Goal: Task Accomplishment & Management: Use online tool/utility

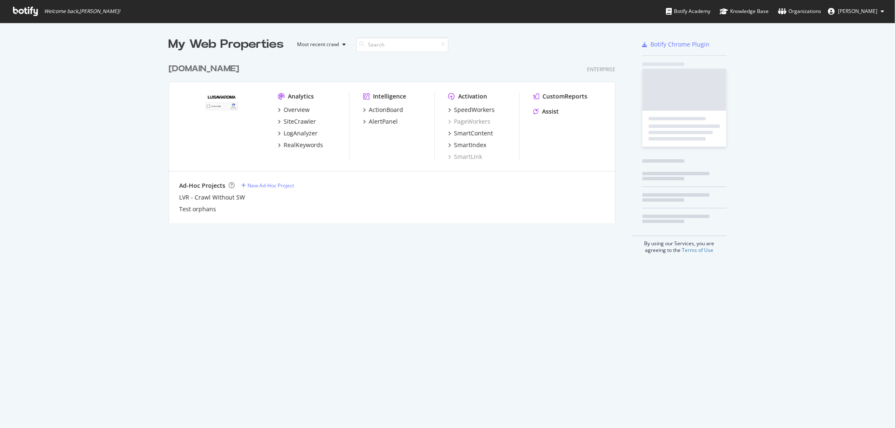
scroll to position [420, 879]
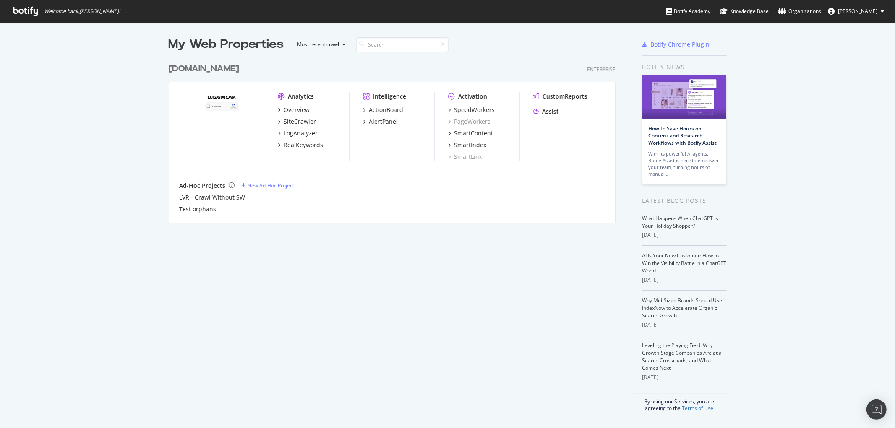
click at [224, 67] on div "[DOMAIN_NAME]" at bounding box center [204, 69] width 70 height 12
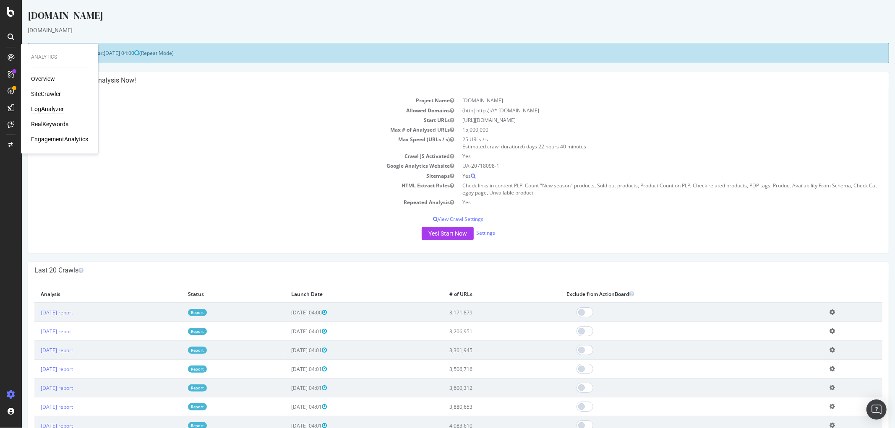
click at [45, 105] on div "LogAnalyzer" at bounding box center [47, 109] width 33 height 8
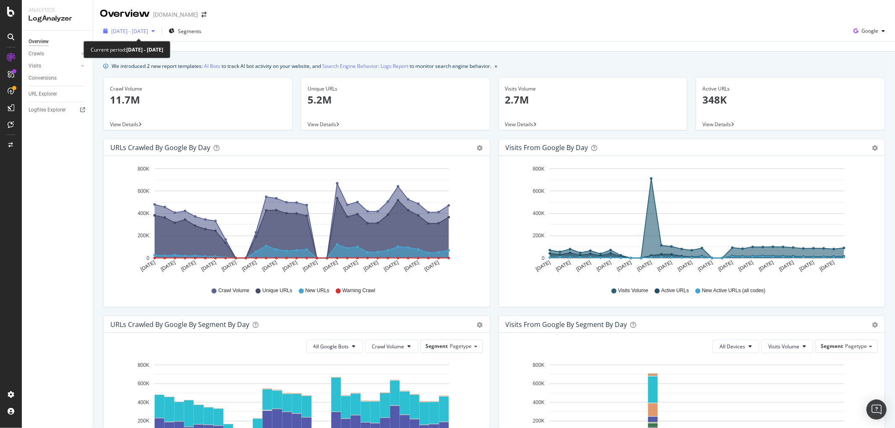
click at [158, 31] on div "button" at bounding box center [153, 31] width 10 height 5
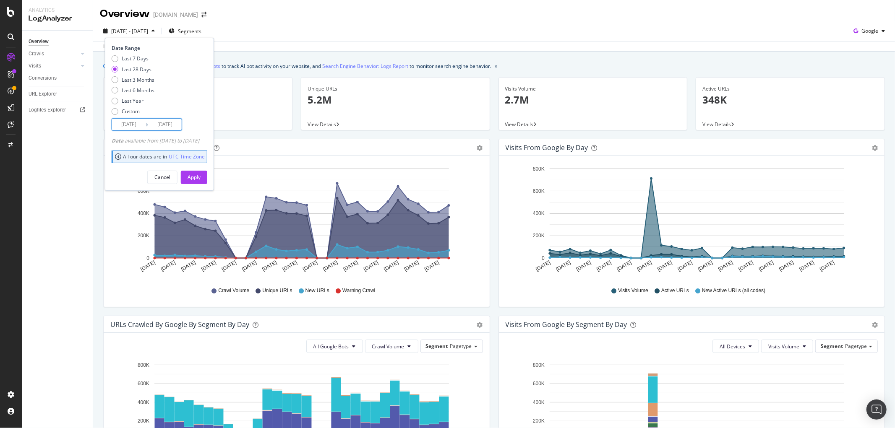
click at [163, 125] on input "[DATE]" at bounding box center [165, 125] width 34 height 12
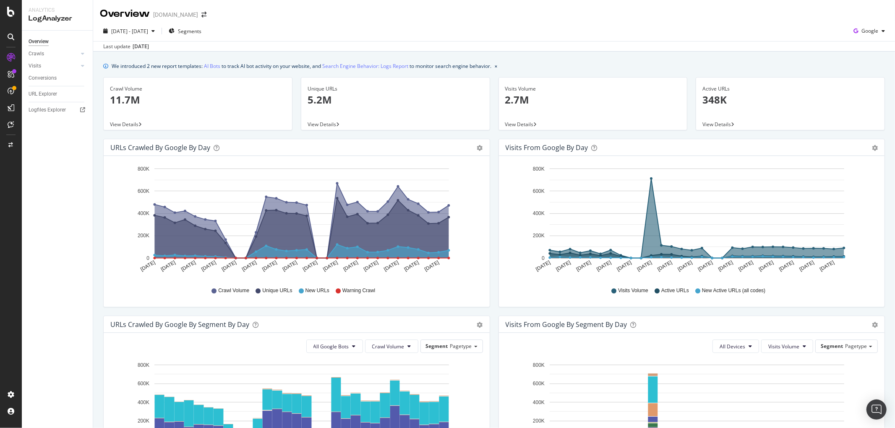
click at [494, 147] on div "Visits from Google by day Area Table Hold CTRL while clicking to filter the rep…" at bounding box center [691, 227] width 395 height 177
click at [39, 93] on div "URL Explorer" at bounding box center [43, 94] width 29 height 9
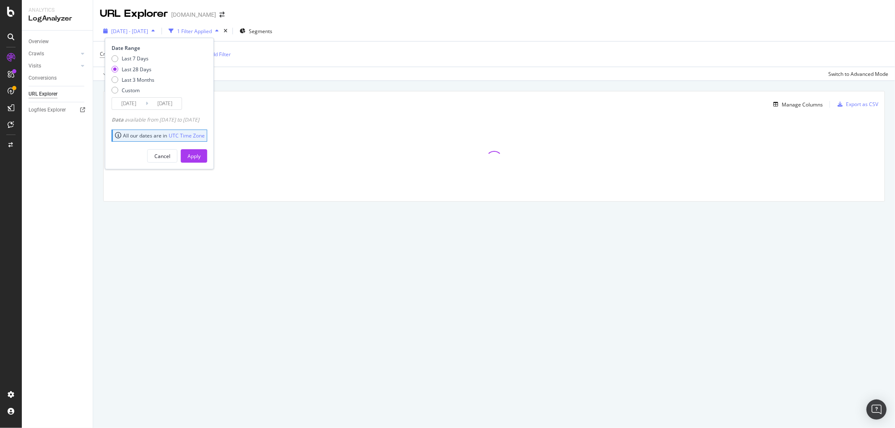
type input "[DATE]"
click at [148, 31] on span "[DATE] - [DATE]" at bounding box center [129, 31] width 37 height 7
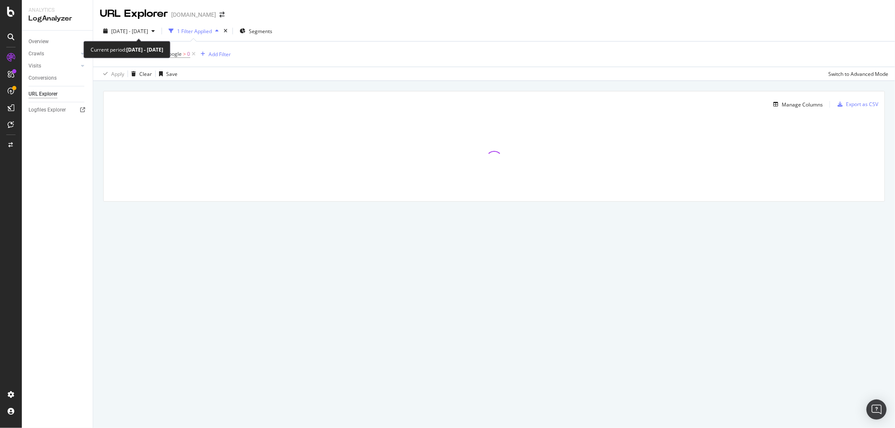
click at [148, 31] on span "[DATE] - [DATE]" at bounding box center [129, 31] width 37 height 7
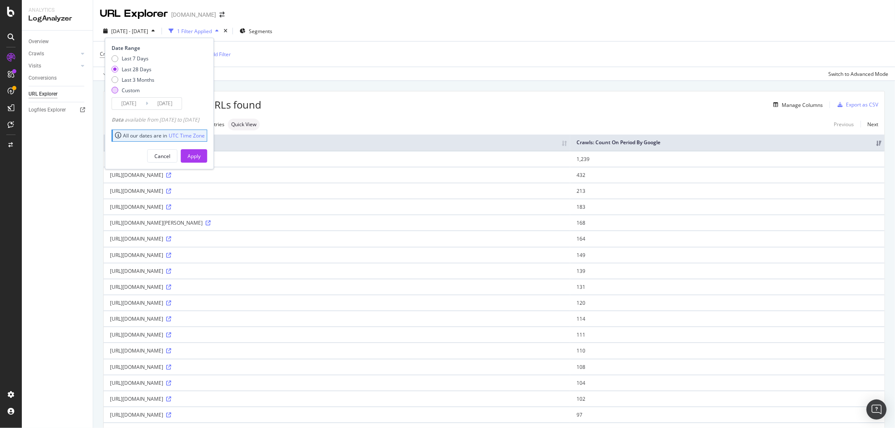
click at [122, 92] on div "Custom" at bounding box center [131, 90] width 18 height 7
click at [152, 107] on input "[DATE]" at bounding box center [165, 104] width 34 height 12
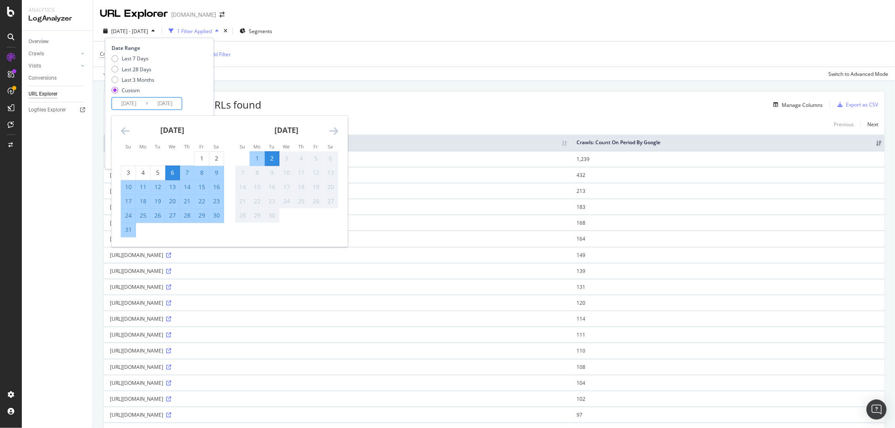
click at [277, 154] on div "2" at bounding box center [272, 158] width 14 height 8
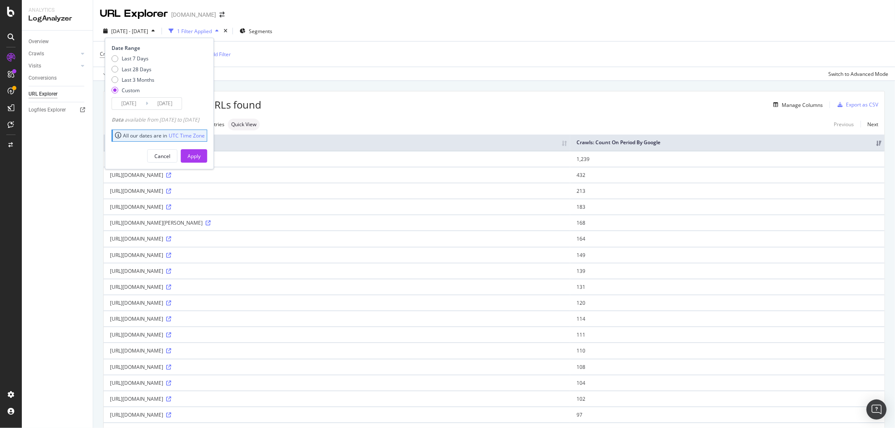
click at [158, 105] on input "[DATE]" at bounding box center [165, 104] width 34 height 12
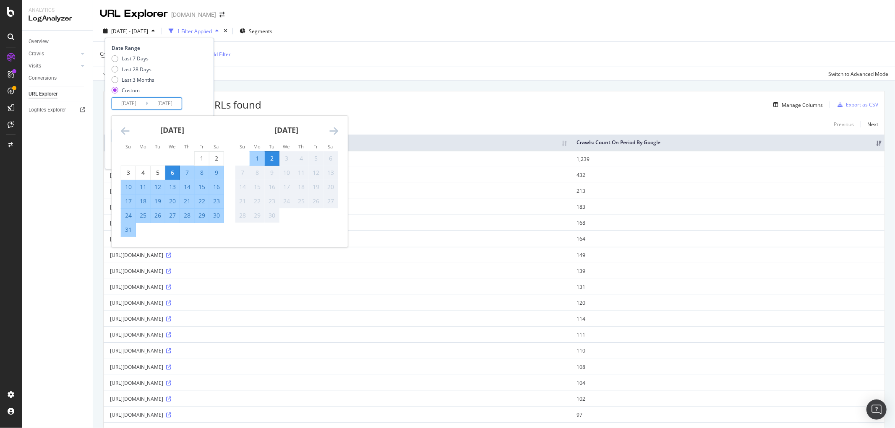
click at [136, 107] on input "[DATE]" at bounding box center [129, 104] width 34 height 12
click at [279, 154] on div "3" at bounding box center [286, 158] width 14 height 8
click at [273, 155] on div "2" at bounding box center [272, 158] width 14 height 8
type input "[DATE]"
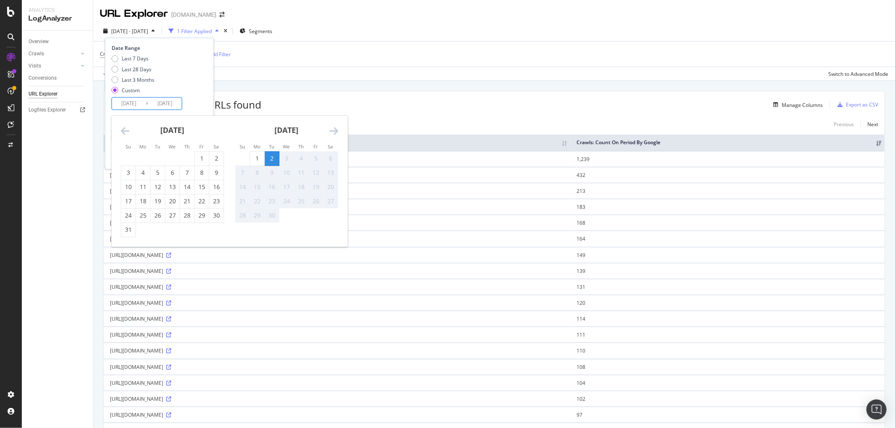
click at [200, 82] on div "Last 7 Days Last 28 Days Last 3 Months Custom" at bounding box center [159, 76] width 94 height 42
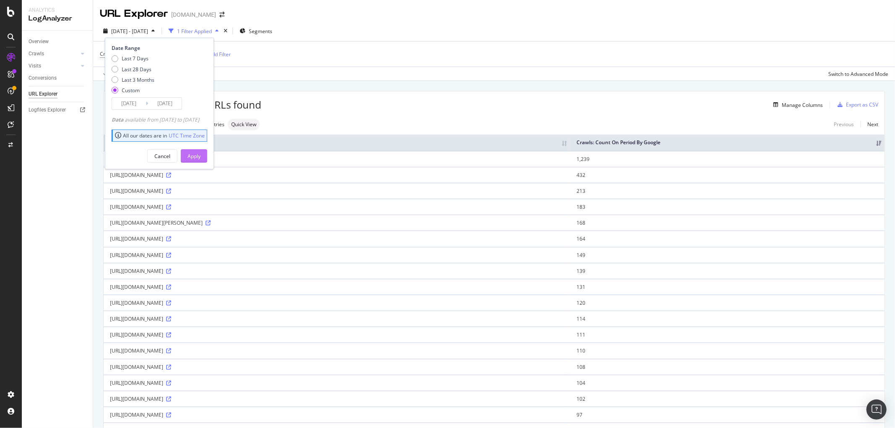
click at [201, 154] on div "Apply" at bounding box center [194, 156] width 13 height 7
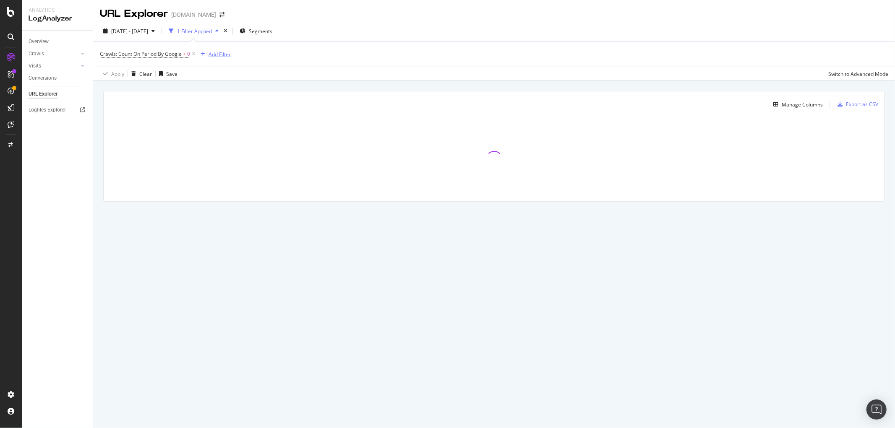
click at [219, 50] on div "Add Filter" at bounding box center [214, 54] width 34 height 9
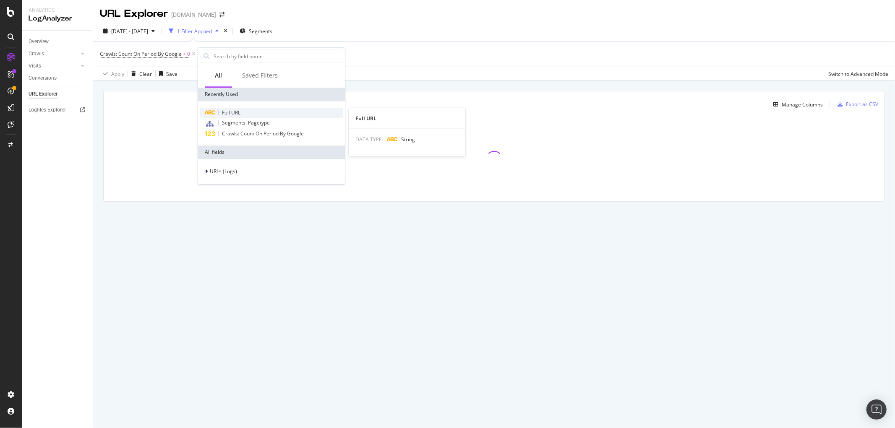
click at [233, 109] on span "Full URL" at bounding box center [231, 112] width 18 height 7
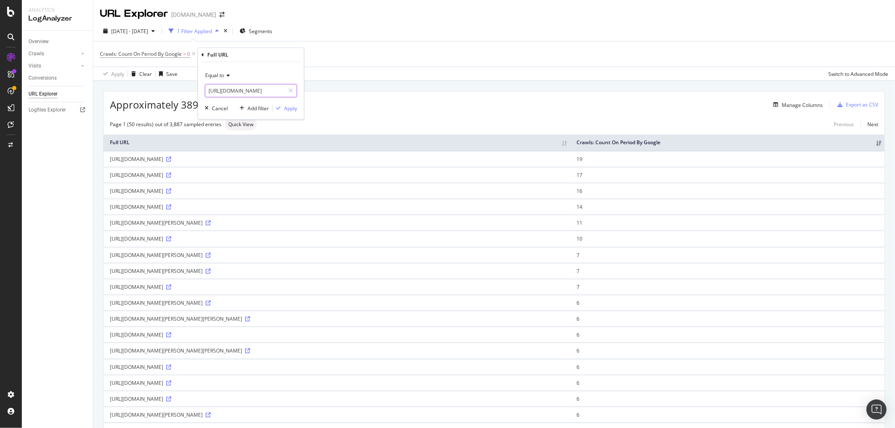
click at [256, 93] on input "[URL][DOMAIN_NAME]" at bounding box center [244, 90] width 79 height 13
click at [219, 75] on span "Equal to" at bounding box center [214, 75] width 19 height 7
click at [224, 157] on span "Contains" at bounding box center [219, 158] width 21 height 7
click at [260, 91] on input "[URL][DOMAIN_NAME]" at bounding box center [244, 90] width 79 height 13
click at [260, 94] on input "[URL][DOMAIN_NAME]" at bounding box center [244, 90] width 79 height 13
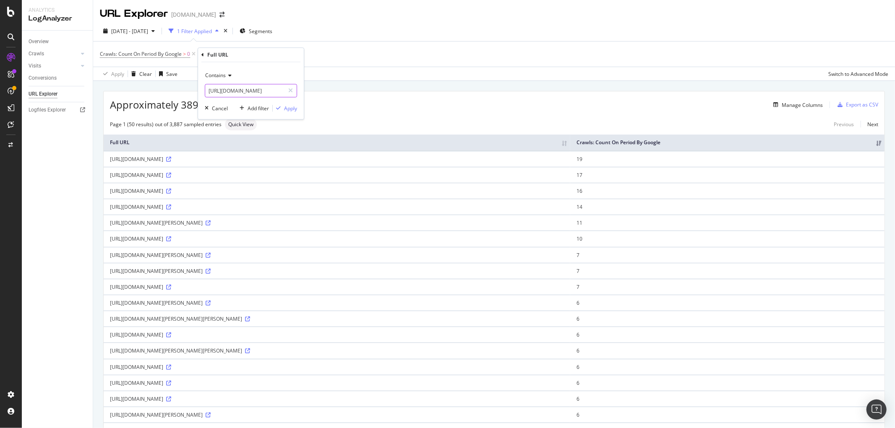
click at [250, 92] on input "[URL][DOMAIN_NAME]" at bounding box center [244, 90] width 79 height 13
paste input "/trends/tendenze-moda-autunno-inverno-2025-26"
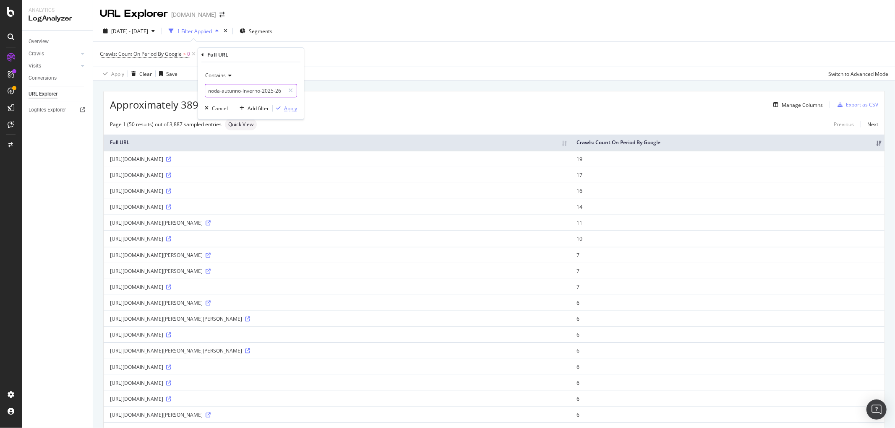
type input "/trends/tendenze-moda-autunno-inverno-2025-26"
click at [282, 110] on div "button" at bounding box center [278, 108] width 11 height 5
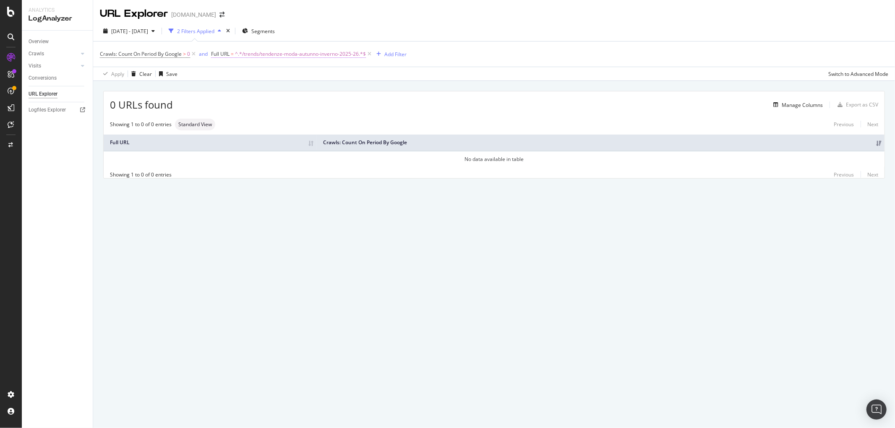
click at [248, 55] on span "^.*/trends/tendenze-moda-autunno-inverno-2025-26.*$" at bounding box center [300, 54] width 131 height 12
click at [263, 86] on input "/trends/tendenze-moda-autunno-inverno-2025-26" at bounding box center [258, 89] width 79 height 13
drag, startPoint x: 241, startPoint y: 87, endPoint x: 338, endPoint y: 90, distance: 97.0
click at [338, 90] on body "Analytics LogAnalyzer Overview Crawls Daily Distribution Segments Distribution …" at bounding box center [447, 214] width 895 height 428
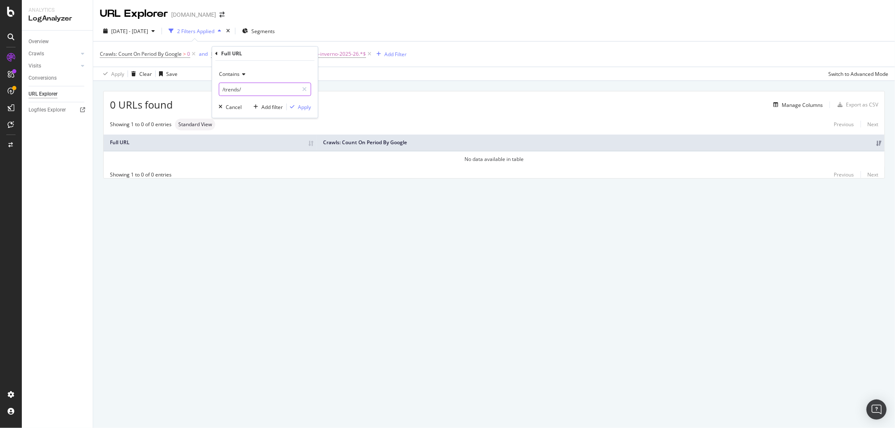
scroll to position [0, 0]
type input "/trends/"
click at [298, 107] on div "Apply" at bounding box center [304, 107] width 13 height 7
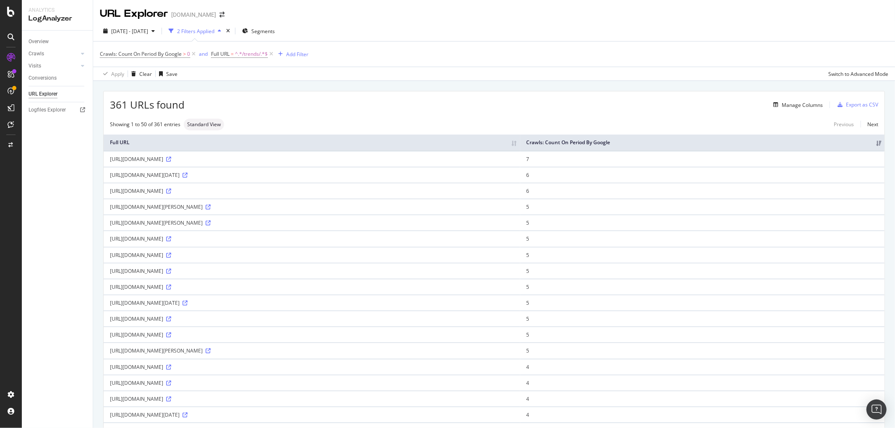
drag, startPoint x: 315, startPoint y: 167, endPoint x: 182, endPoint y: 170, distance: 133.0
click at [182, 163] on div "[URL][DOMAIN_NAME]" at bounding box center [312, 159] width 404 height 7
copy div "/en-us/lvr-magazine/trends/top-trending-bags-fall-winter"
click at [252, 56] on span "^.*/trends/.*$" at bounding box center [251, 54] width 33 height 12
click at [253, 86] on input "/trends/" at bounding box center [258, 89] width 79 height 13
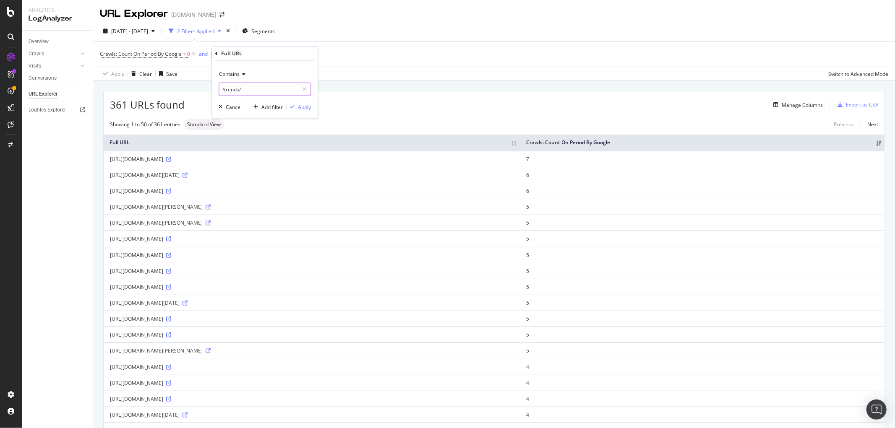
click at [253, 86] on input "/trends/" at bounding box center [258, 89] width 79 height 13
paste input "en-us/lvr-magazine/trends/top-trending-bags-fall-winter"
type input "/en-us/lvr-magazine/trends/top-trending-bags-fall-winter"
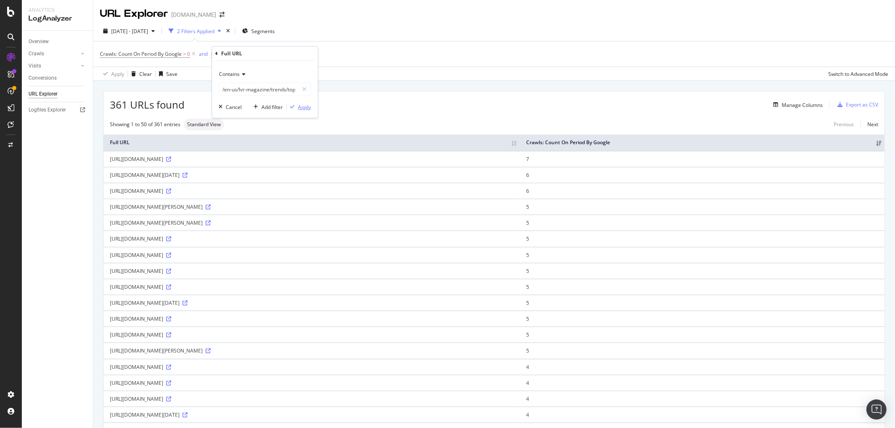
click at [295, 103] on button "Apply" at bounding box center [299, 107] width 24 height 8
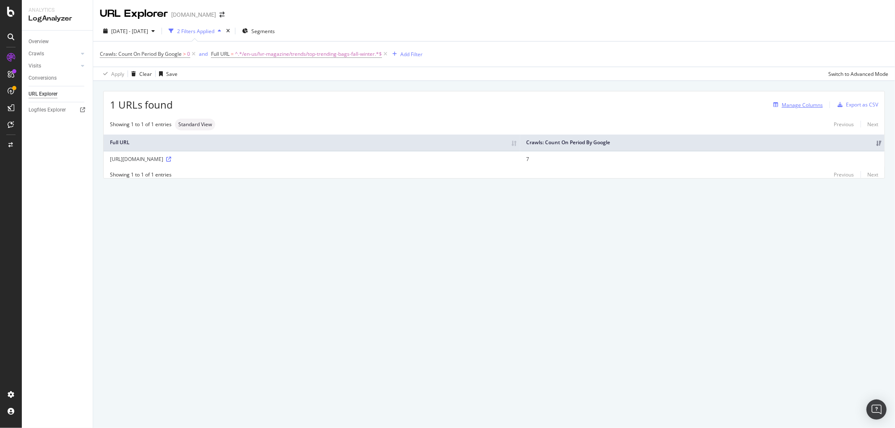
click at [796, 107] on div "Manage Columns" at bounding box center [802, 105] width 41 height 7
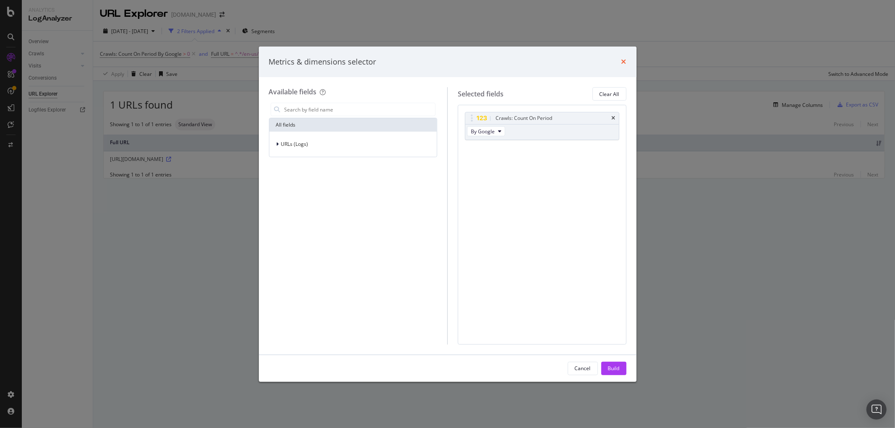
click at [625, 61] on icon "times" at bounding box center [623, 61] width 5 height 7
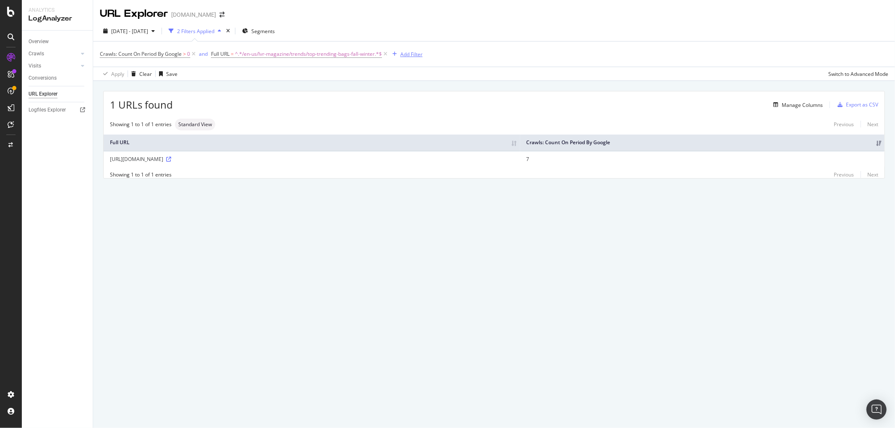
click at [412, 52] on div "Add Filter" at bounding box center [411, 54] width 22 height 7
type input "o"
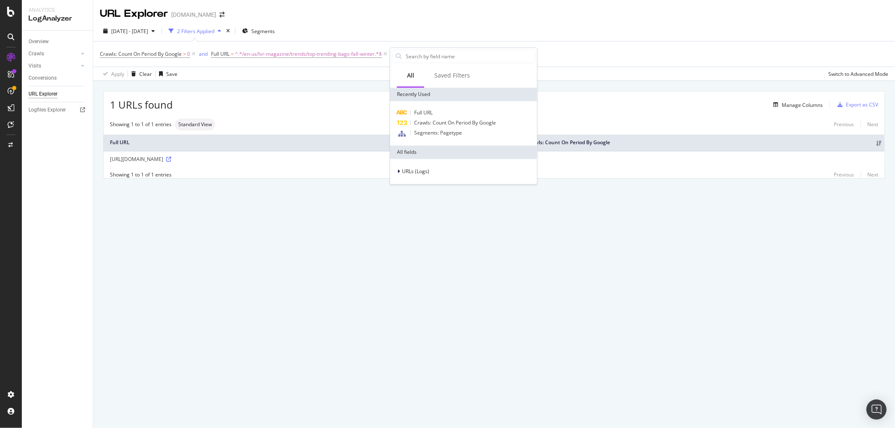
click at [441, 246] on div "URL Explorer [DOMAIN_NAME] [DATE] - [DATE] 2 Filters Applied Segments Crawls: C…" at bounding box center [494, 214] width 802 height 428
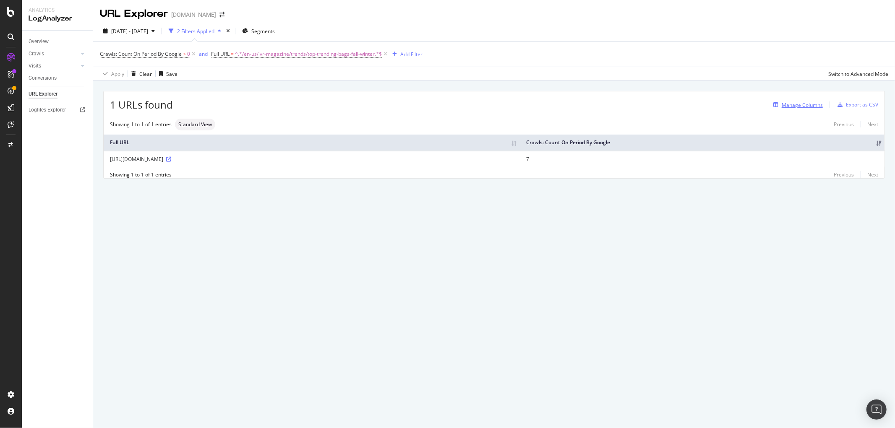
click at [788, 107] on div "Manage Columns" at bounding box center [802, 105] width 41 height 7
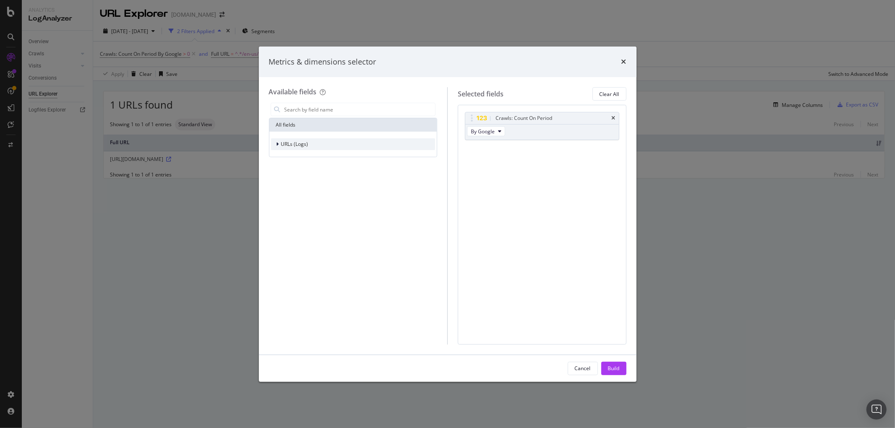
click at [281, 144] on span "URLs (Logs)" at bounding box center [294, 144] width 27 height 7
click at [623, 61] on icon "times" at bounding box center [623, 61] width 5 height 7
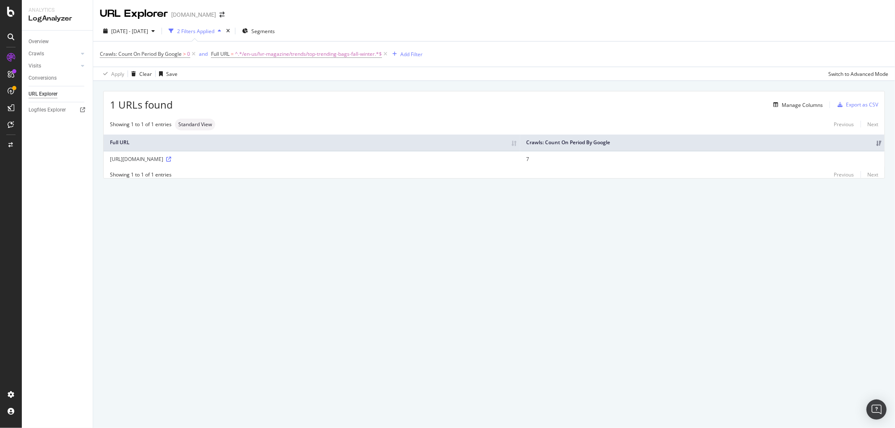
click at [46, 46] on div "Overview" at bounding box center [61, 42] width 64 height 12
click at [45, 45] on div "Overview" at bounding box center [39, 41] width 20 height 9
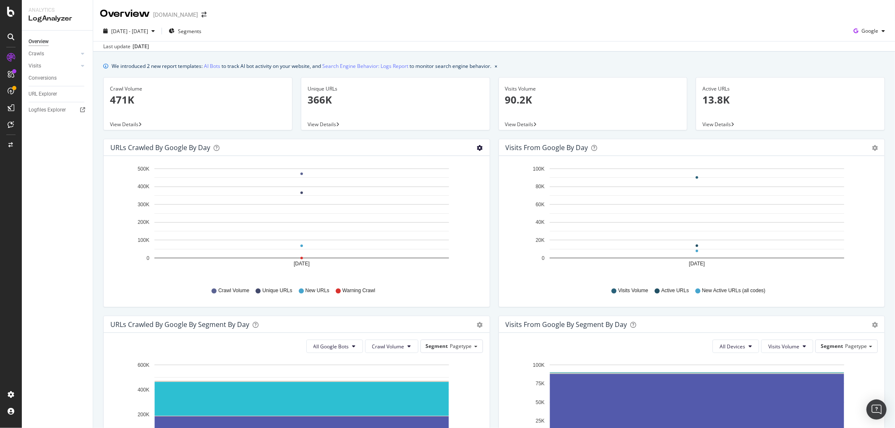
click at [477, 145] on icon "gear" at bounding box center [480, 148] width 6 height 6
click at [494, 217] on div "Visits from Google by day Area Table Hold CTRL while clicking to filter the rep…" at bounding box center [691, 227] width 395 height 177
click at [55, 128] on div "CustomReports" at bounding box center [51, 129] width 41 height 8
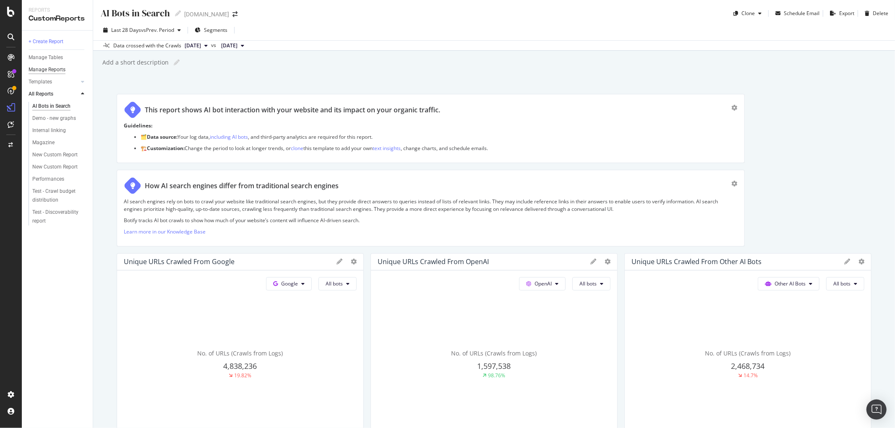
click at [63, 69] on div "Manage Reports" at bounding box center [47, 69] width 37 height 9
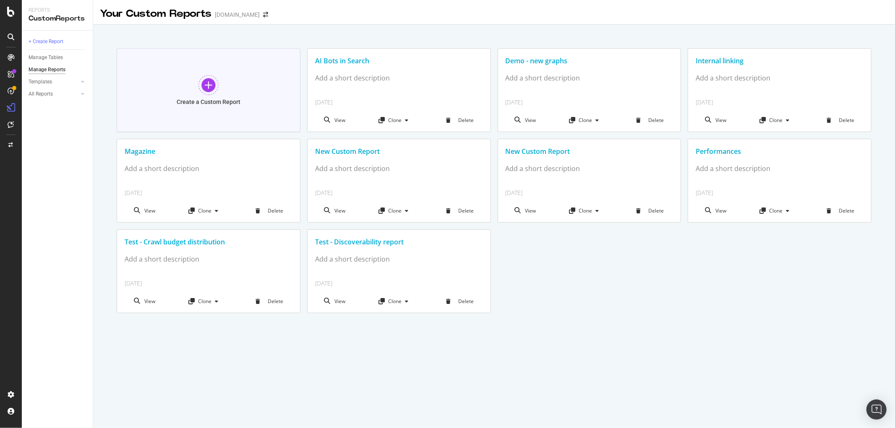
click at [208, 89] on div at bounding box center [208, 85] width 20 height 20
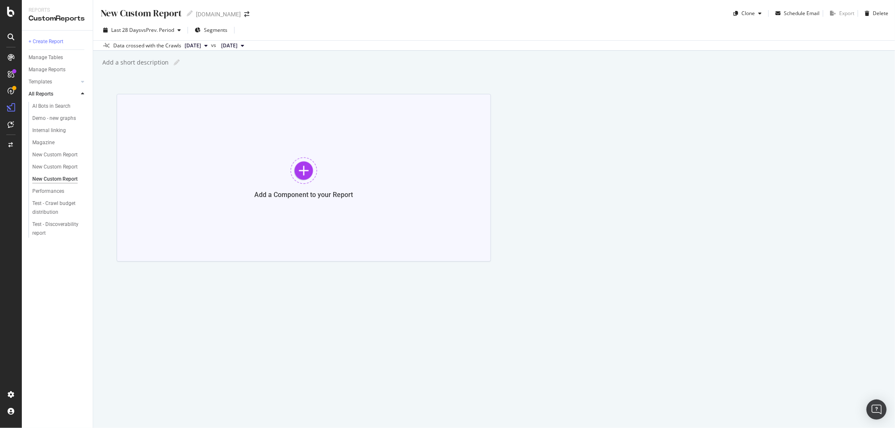
click at [277, 170] on div "Add a Component to your Report" at bounding box center [304, 178] width 374 height 168
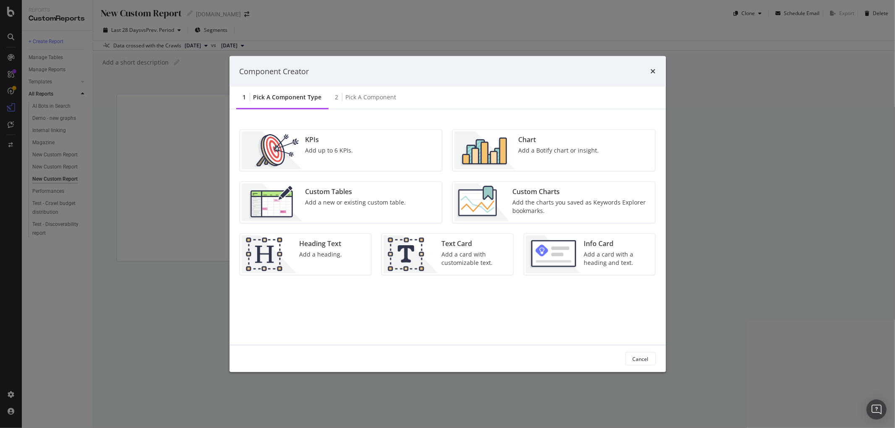
click at [529, 153] on div "Add a Botify chart or insight." at bounding box center [558, 150] width 81 height 8
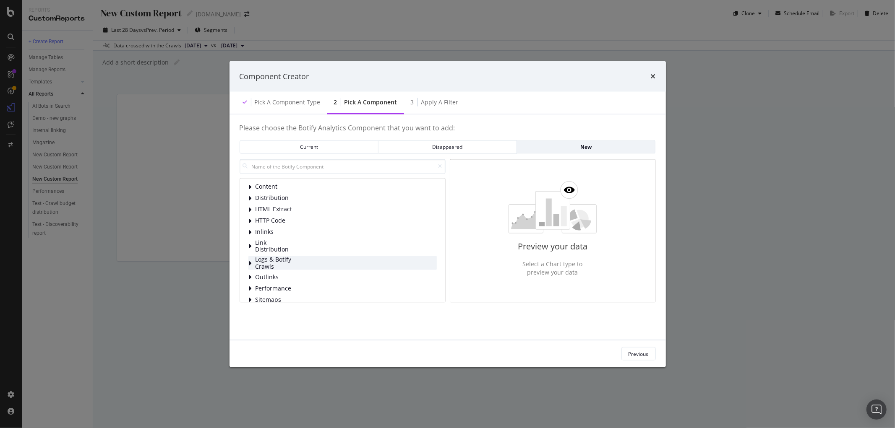
click at [271, 263] on span "Logs & Botify Crawls" at bounding box center [274, 263] width 37 height 14
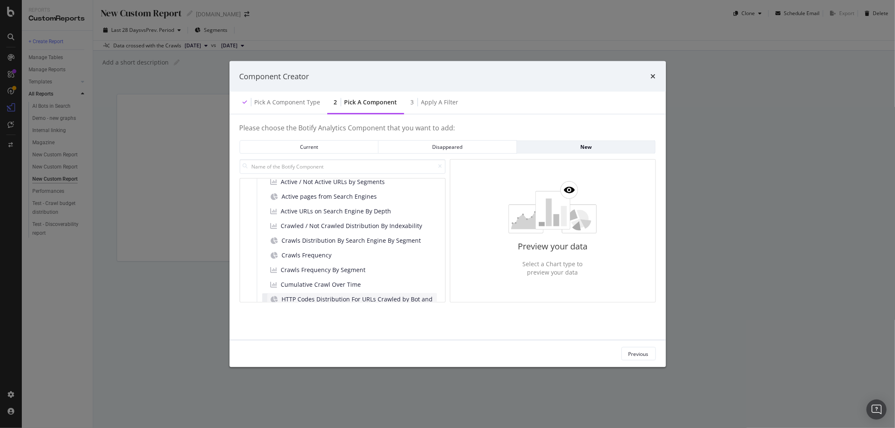
scroll to position [81, 0]
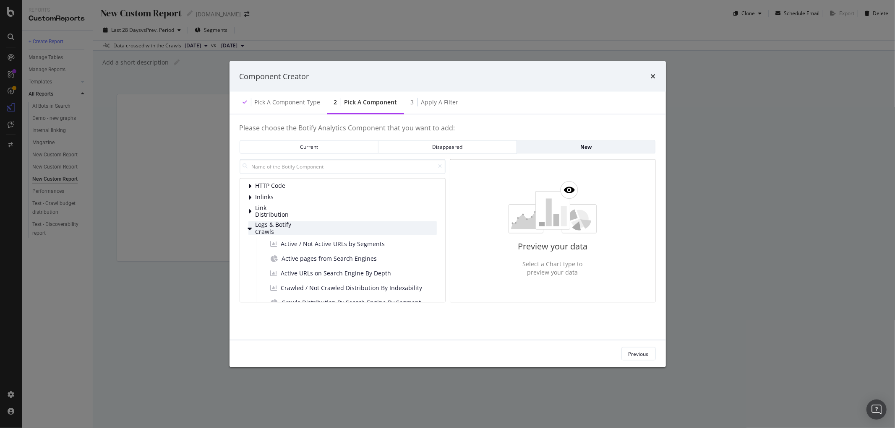
click at [263, 231] on span "Logs & Botify Crawls" at bounding box center [274, 229] width 37 height 14
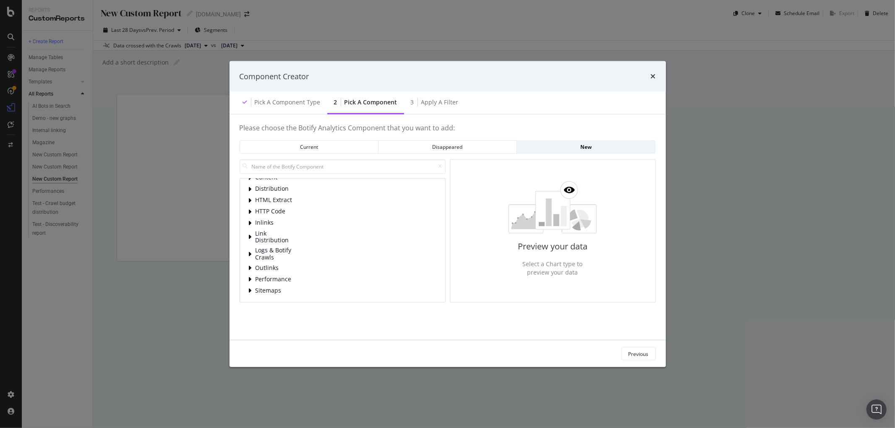
scroll to position [9, 0]
click at [269, 255] on span "Logs & Botify Crawls" at bounding box center [274, 255] width 37 height 14
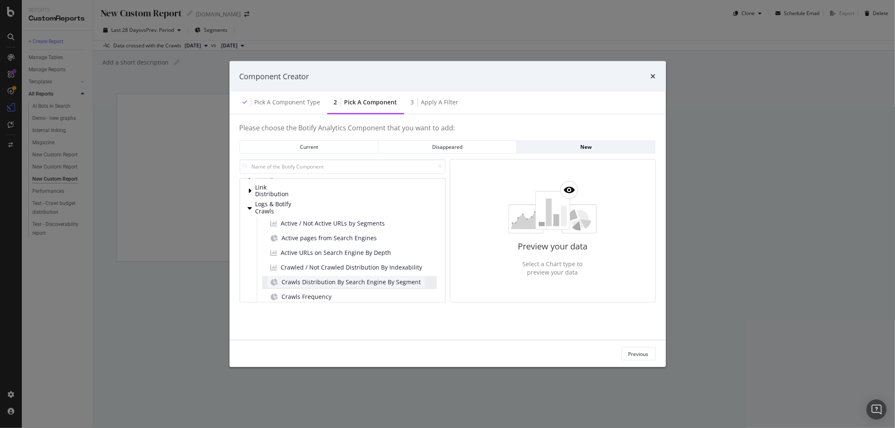
scroll to position [102, 0]
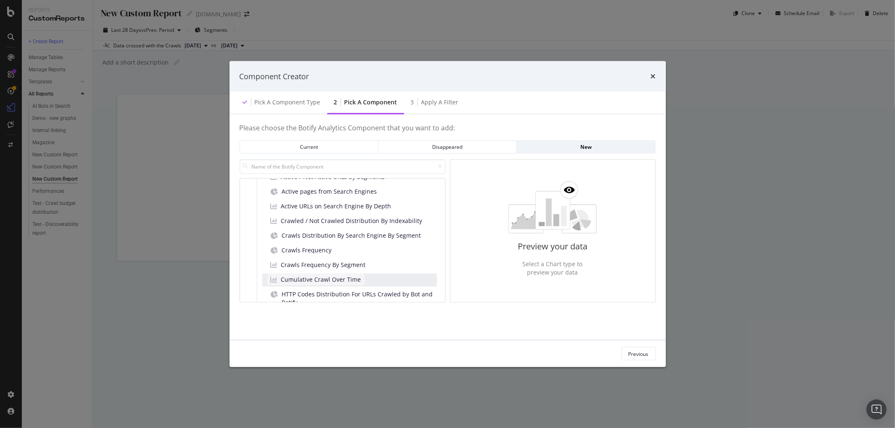
click at [349, 279] on span "Cumulative Crawl Over Time" at bounding box center [321, 280] width 80 height 8
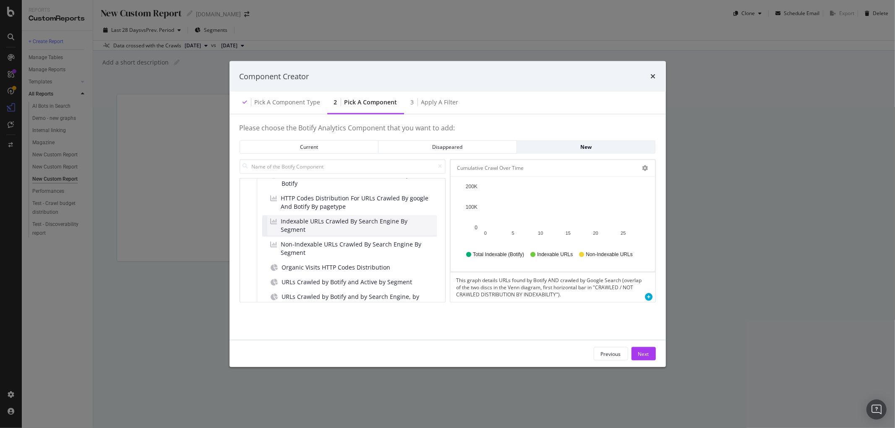
scroll to position [0, 0]
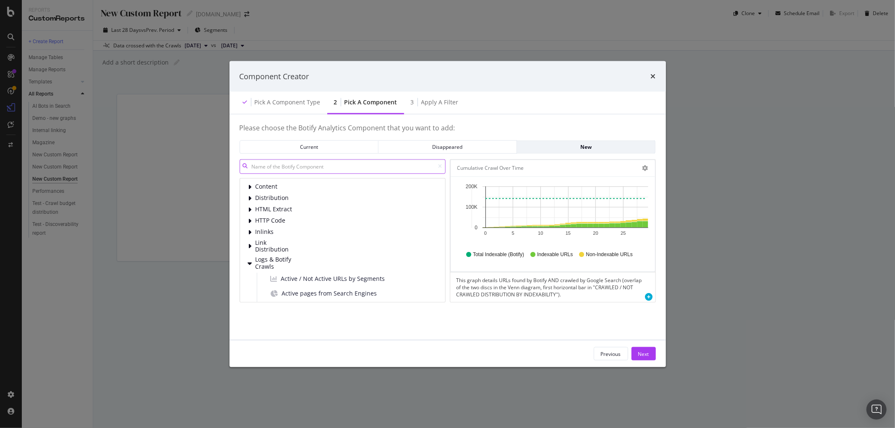
click at [328, 159] on input "modal" at bounding box center [343, 166] width 206 height 15
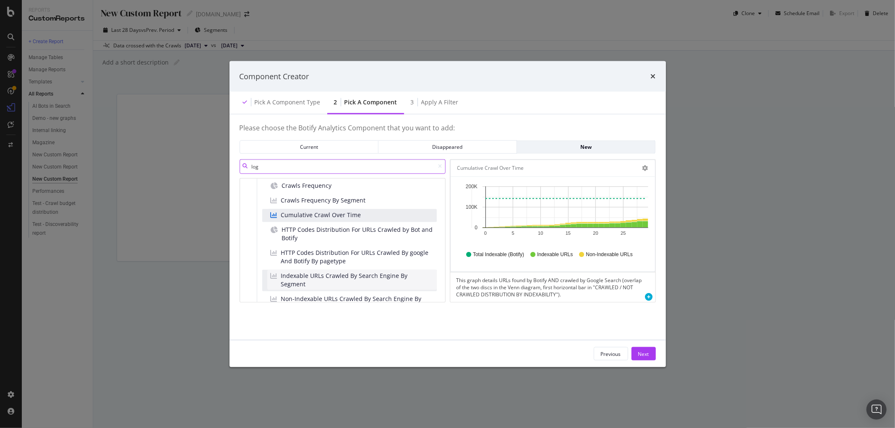
scroll to position [140, 0]
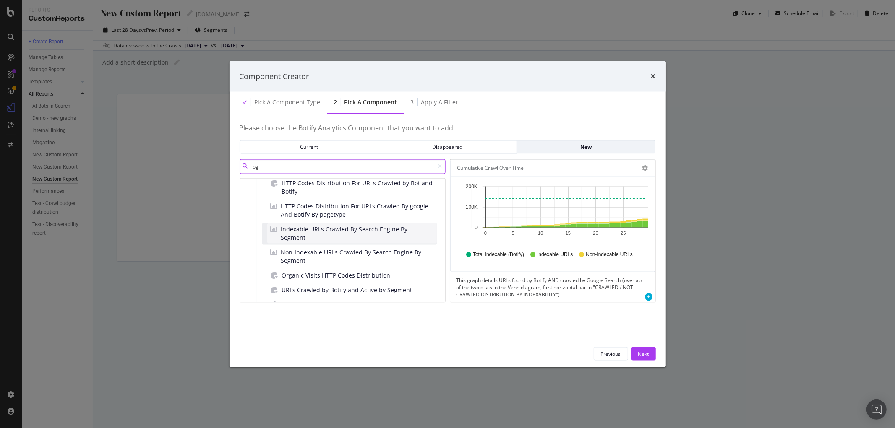
type input "log"
click at [321, 232] on span "Indexable URLs Crawled By Search Engine By Segment" at bounding box center [357, 233] width 152 height 17
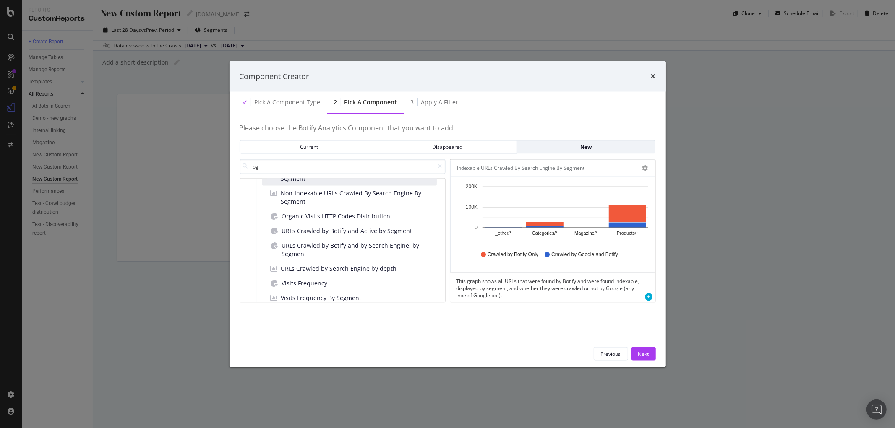
scroll to position [206, 0]
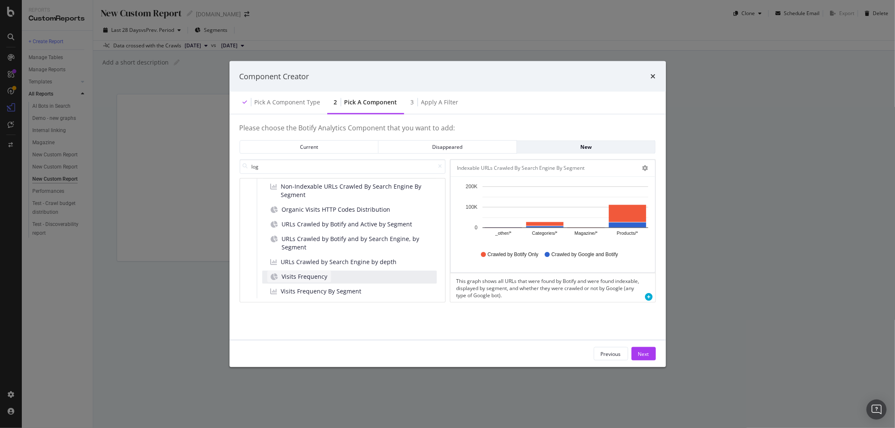
click at [302, 274] on span "Visits Frequency" at bounding box center [305, 277] width 46 height 8
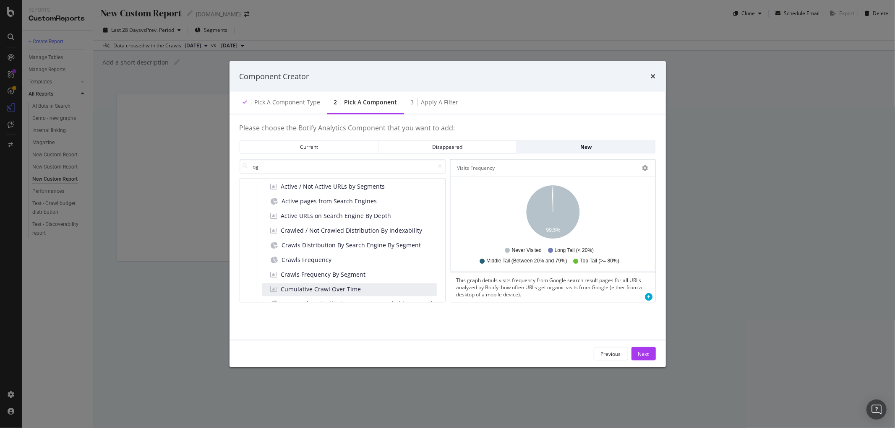
scroll to position [0, 0]
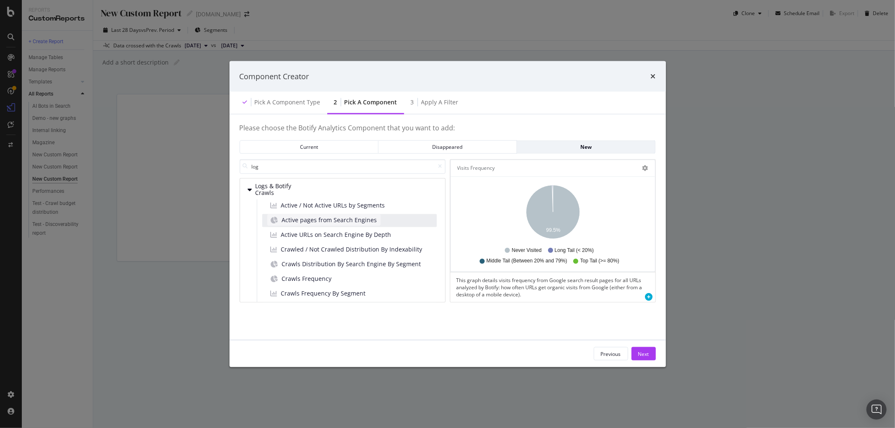
click at [338, 218] on span "Active pages from Search Engines" at bounding box center [329, 220] width 95 height 8
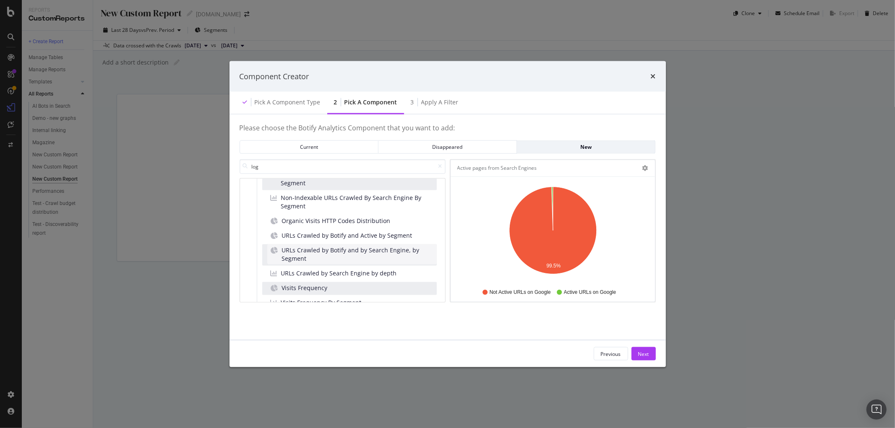
scroll to position [206, 0]
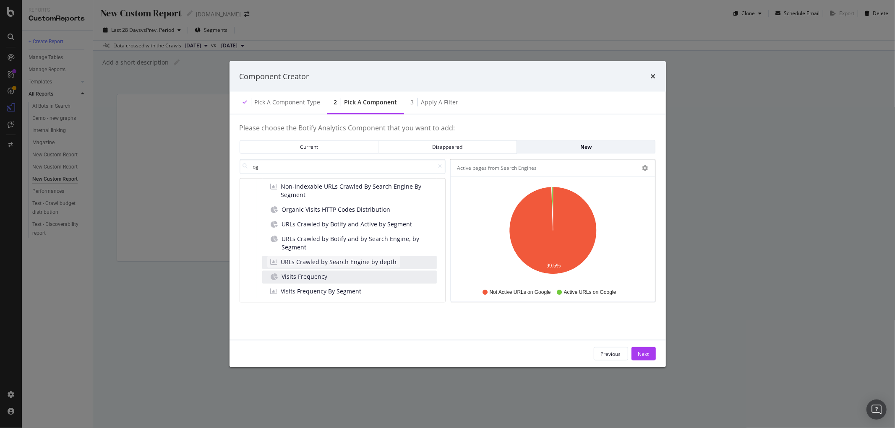
click at [365, 261] on span "URLs Crawled by Search Engine by depth" at bounding box center [339, 262] width 116 height 8
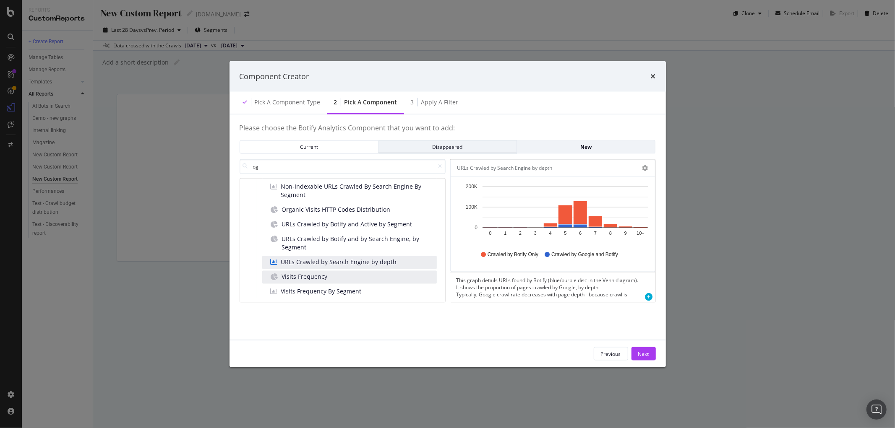
click at [447, 148] on div "Disappeared" at bounding box center [447, 146] width 125 height 7
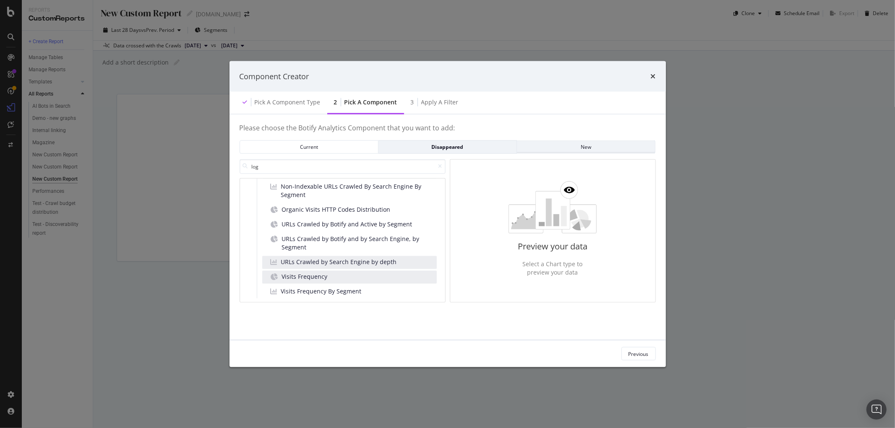
click at [602, 143] on div "New" at bounding box center [586, 146] width 125 height 7
click at [303, 152] on div "Current" at bounding box center [309, 147] width 125 height 12
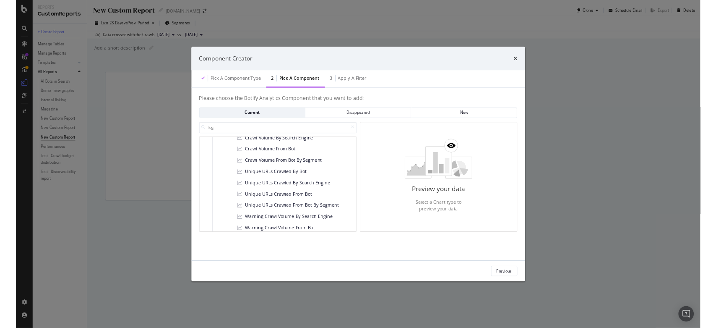
scroll to position [0, 0]
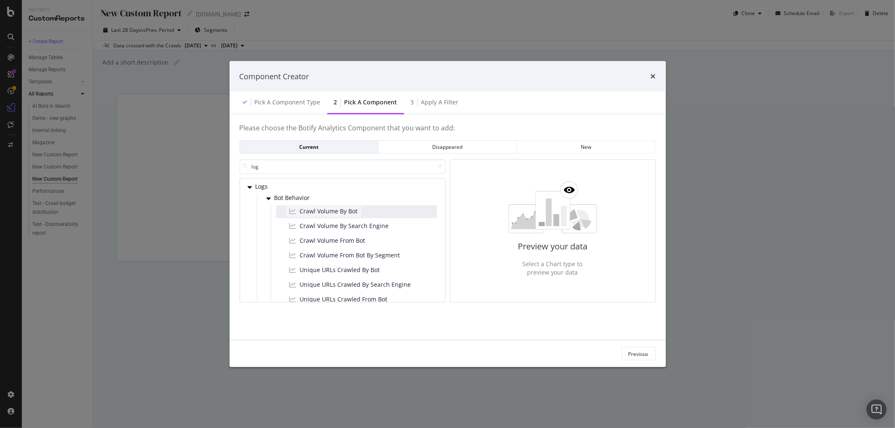
click at [344, 212] on span "Crawl Volume By Bot" at bounding box center [329, 211] width 58 height 8
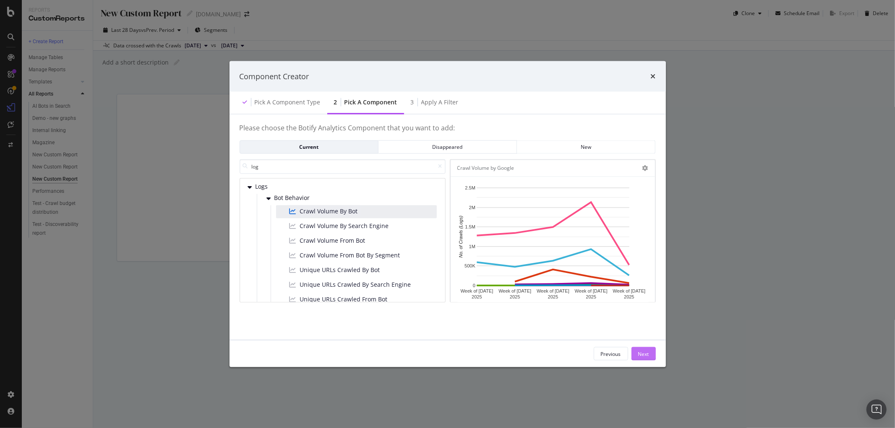
click at [642, 353] on div "Next" at bounding box center [643, 353] width 11 height 7
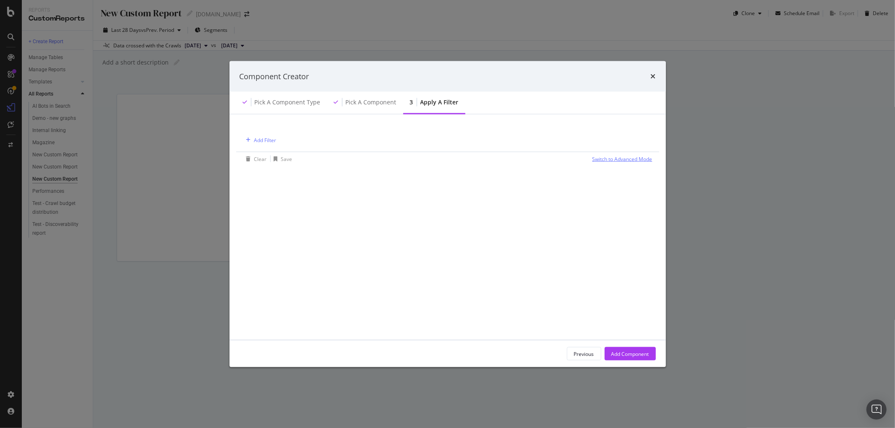
click at [622, 157] on div "Switch to Advanced Mode" at bounding box center [622, 158] width 60 height 7
click at [622, 157] on div "Switch back to Simple mode" at bounding box center [619, 158] width 65 height 7
click at [628, 349] on div "Add Component" at bounding box center [630, 354] width 38 height 13
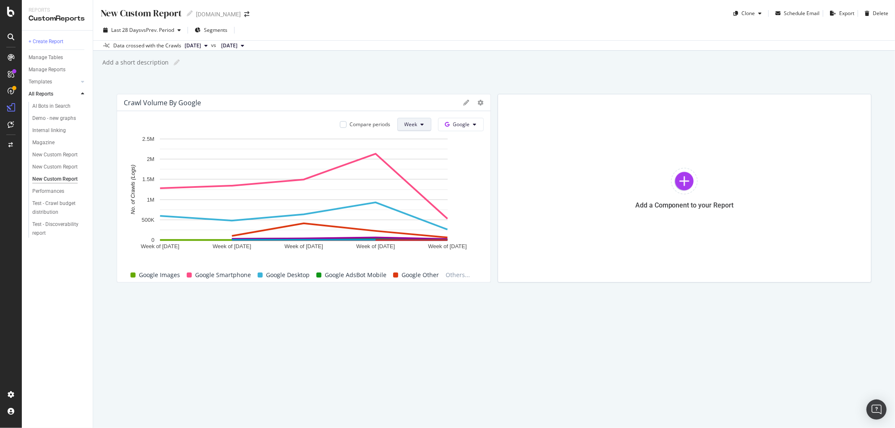
click at [419, 123] on button "Week" at bounding box center [414, 124] width 34 height 13
click at [198, 45] on span "[DATE]" at bounding box center [193, 46] width 16 height 8
click at [153, 32] on span "vs Prev. Period" at bounding box center [157, 29] width 33 height 7
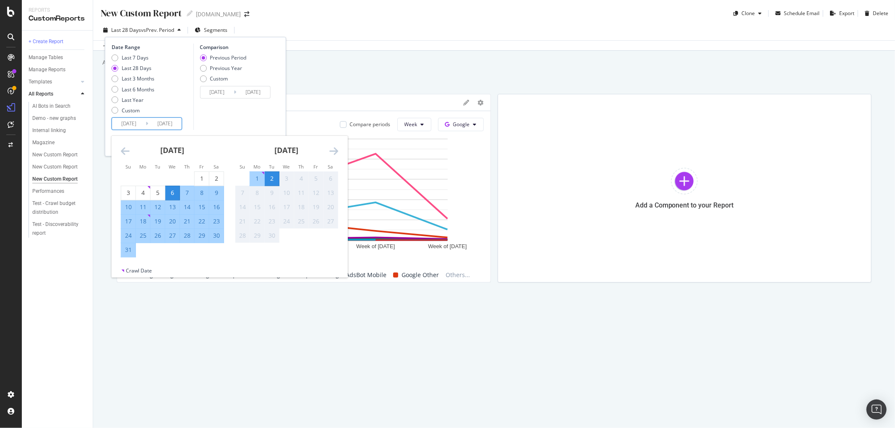
click at [134, 127] on input "[DATE]" at bounding box center [129, 124] width 34 height 12
click at [276, 177] on div "2" at bounding box center [272, 179] width 14 height 8
type input "[DATE]"
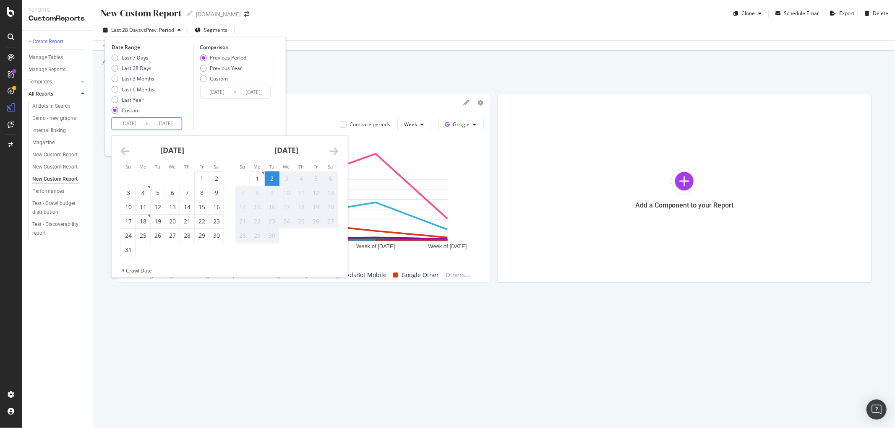
click at [275, 177] on div "2" at bounding box center [272, 179] width 14 height 8
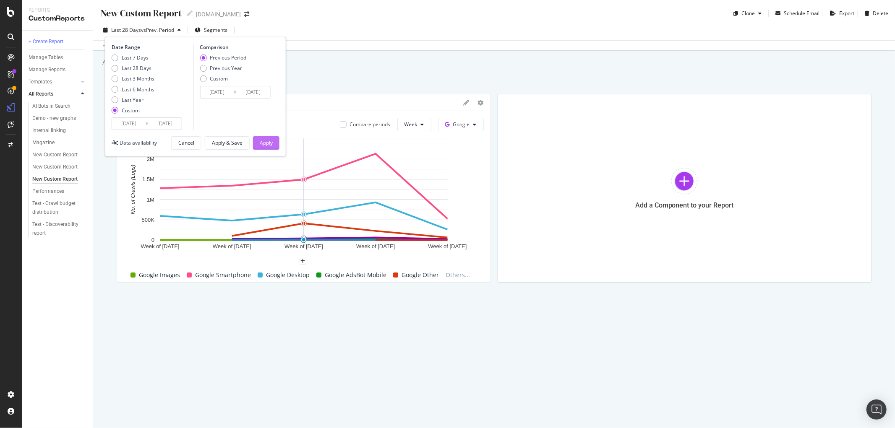
click at [273, 142] on button "Apply" at bounding box center [266, 142] width 26 height 13
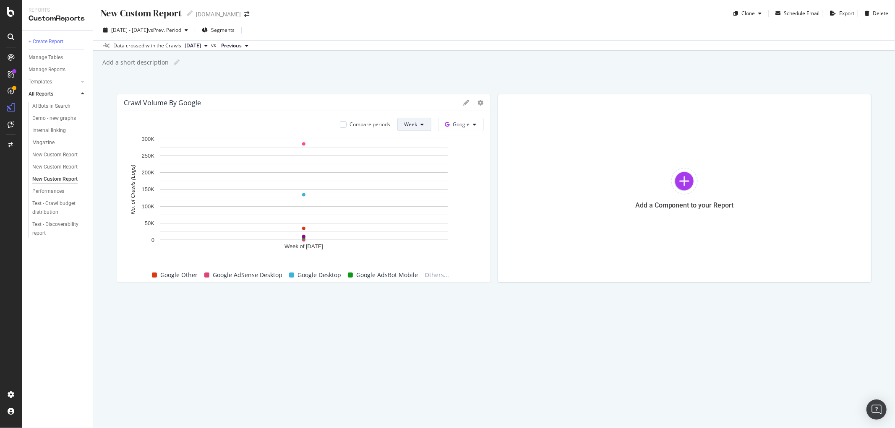
click at [412, 126] on span "Week" at bounding box center [410, 124] width 13 height 7
click at [420, 138] on span "Day" at bounding box center [412, 142] width 15 height 8
click at [483, 102] on div at bounding box center [487, 188] width 8 height 189
click at [478, 102] on icon at bounding box center [481, 103] width 6 height 6
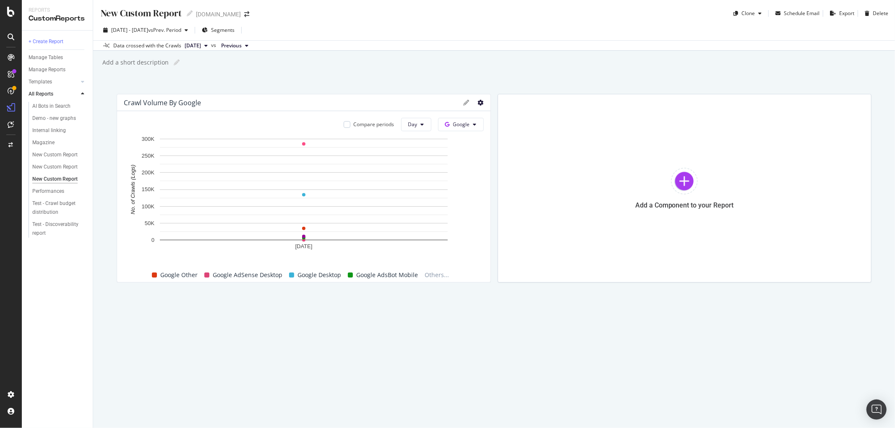
click at [478, 102] on icon at bounding box center [481, 103] width 6 height 6
click at [190, 11] on icon at bounding box center [190, 13] width 6 height 6
type input "test-[PERSON_NAME]-1"
click at [352, 73] on div "test-[PERSON_NAME]-1 test-[PERSON_NAME]-1 [DOMAIN_NAME] Clone Schedule Email Ex…" at bounding box center [494, 214] width 802 height 428
click at [464, 128] on span "Google" at bounding box center [461, 124] width 17 height 7
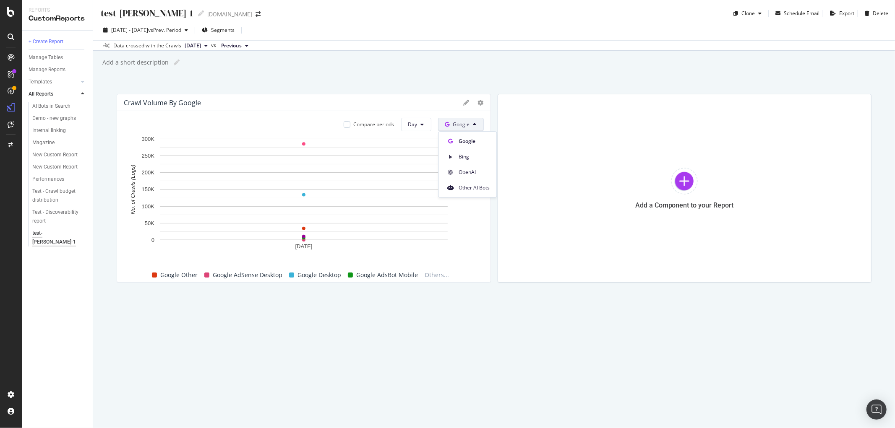
click at [470, 123] on button "Google" at bounding box center [461, 124] width 46 height 13
click at [504, 316] on div "test-[PERSON_NAME]-1 test-[PERSON_NAME]-1 [DOMAIN_NAME] Clone Schedule Email Ex…" at bounding box center [494, 214] width 802 height 428
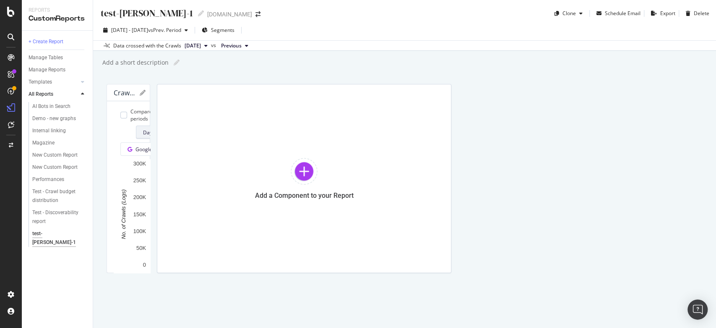
click at [166, 125] on button "Day" at bounding box center [151, 131] width 30 height 13
click at [521, 166] on div "Crawl Volume by Google Compare periods Day Google [DATE] 0 50K 100K 150K 200K 2…" at bounding box center [405, 178] width 596 height 189
click at [152, 129] on span "Day" at bounding box center [147, 132] width 9 height 7
click at [517, 207] on div "Crawl Volume by Google Compare periods Day Google [DATE] 0 50K 100K 150K 200K 2…" at bounding box center [405, 178] width 596 height 189
click at [466, 159] on rect "A chart." at bounding box center [302, 222] width 376 height 127
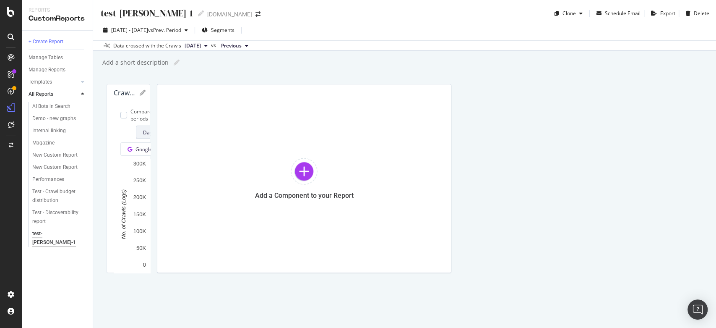
click at [166, 125] on button "Day" at bounding box center [151, 131] width 30 height 13
